Goal: Register for event/course

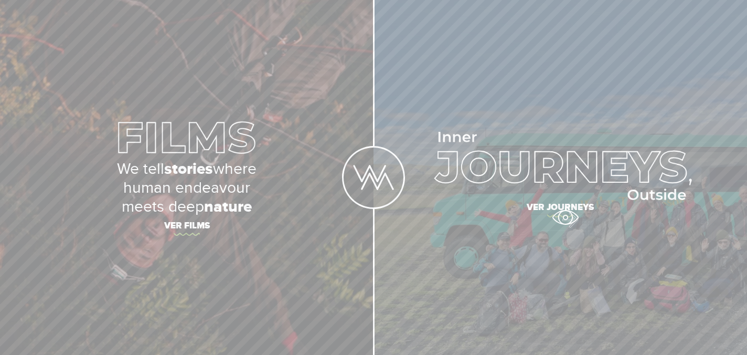
click at [565, 217] on span "Ver journeys" at bounding box center [560, 209] width 367 height 22
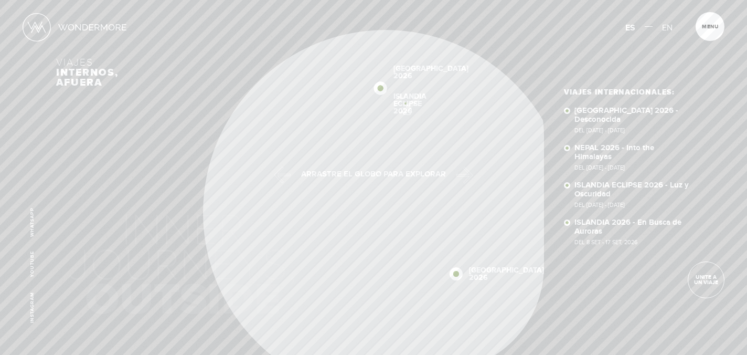
click at [405, 101] on link "ISLANDIA ECLIPSE 2026" at bounding box center [410, 104] width 33 height 22
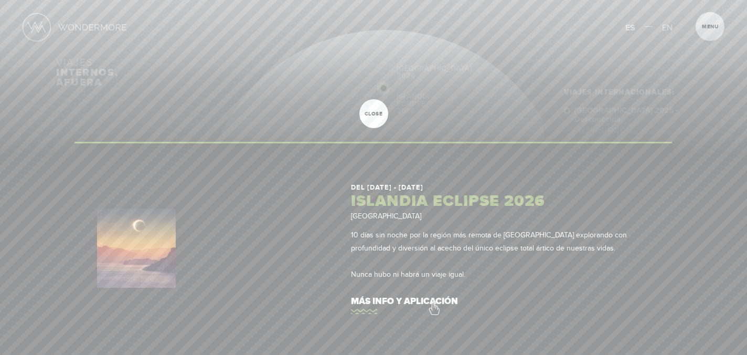
click at [433, 303] on link "más info y aplicación" at bounding box center [500, 301] width 299 height 30
